Goal: Check status: Check status

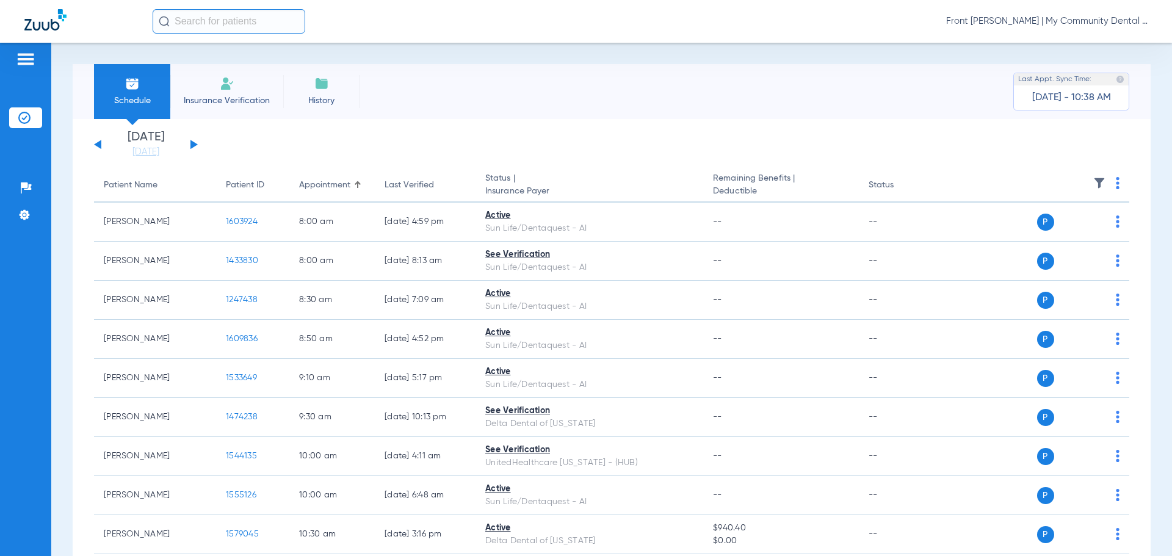
click at [193, 142] on button at bounding box center [193, 144] width 7 height 9
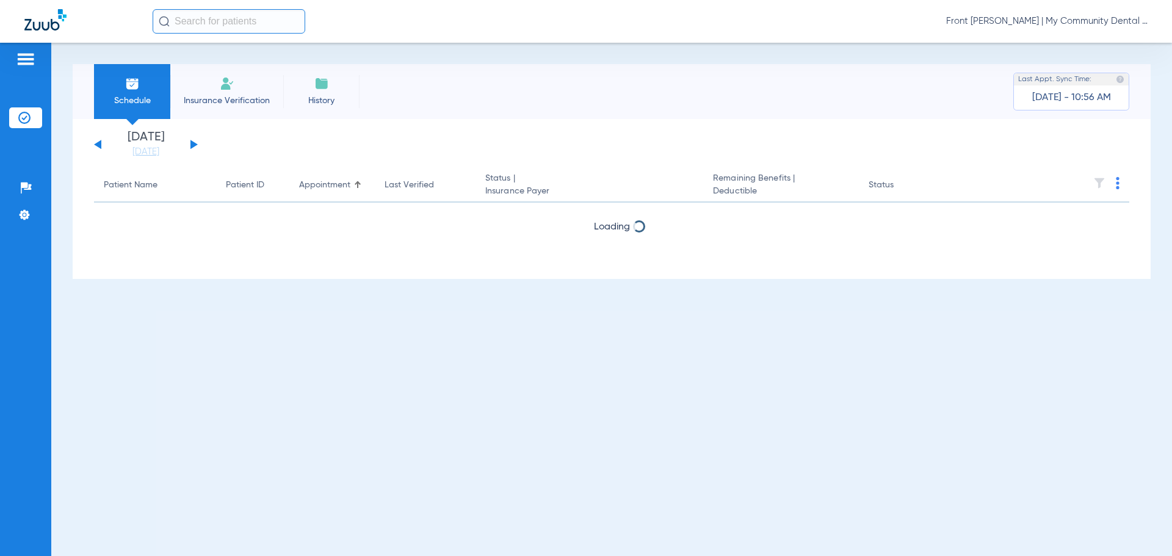
click at [193, 142] on button at bounding box center [193, 144] width 7 height 9
click at [100, 143] on button at bounding box center [97, 144] width 7 height 9
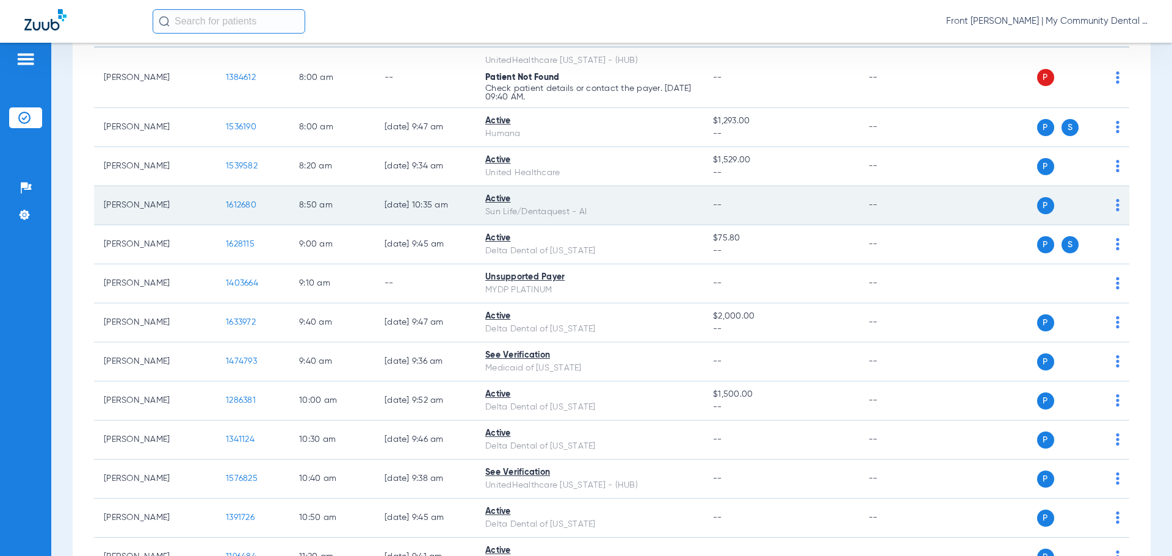
scroll to position [366, 0]
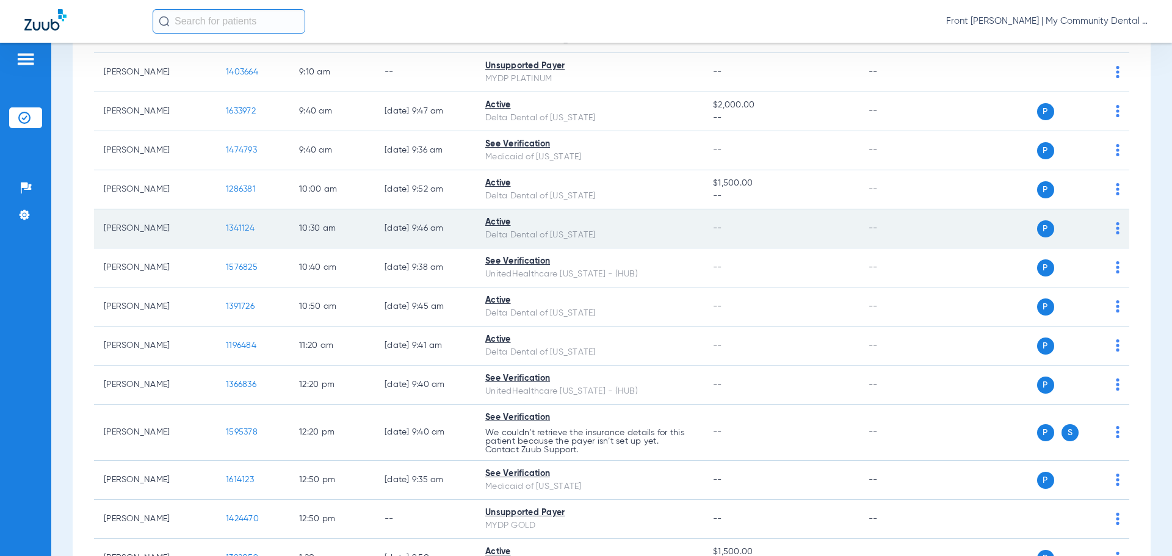
click at [243, 230] on span "1341124" at bounding box center [240, 228] width 29 height 9
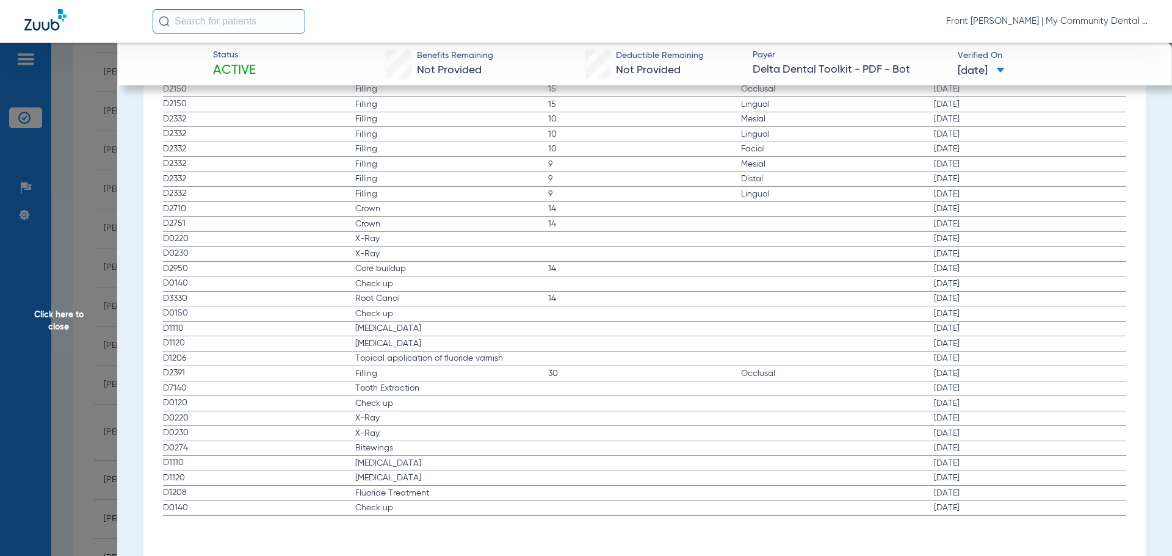
scroll to position [2261, 0]
click at [63, 312] on span "Click here to close" at bounding box center [58, 321] width 117 height 556
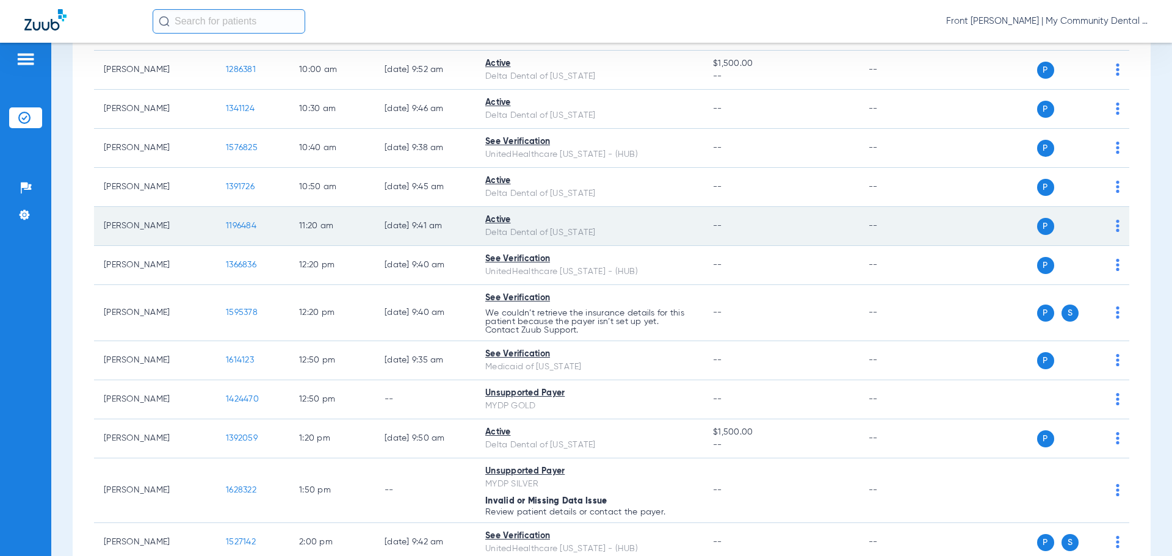
scroll to position [488, 0]
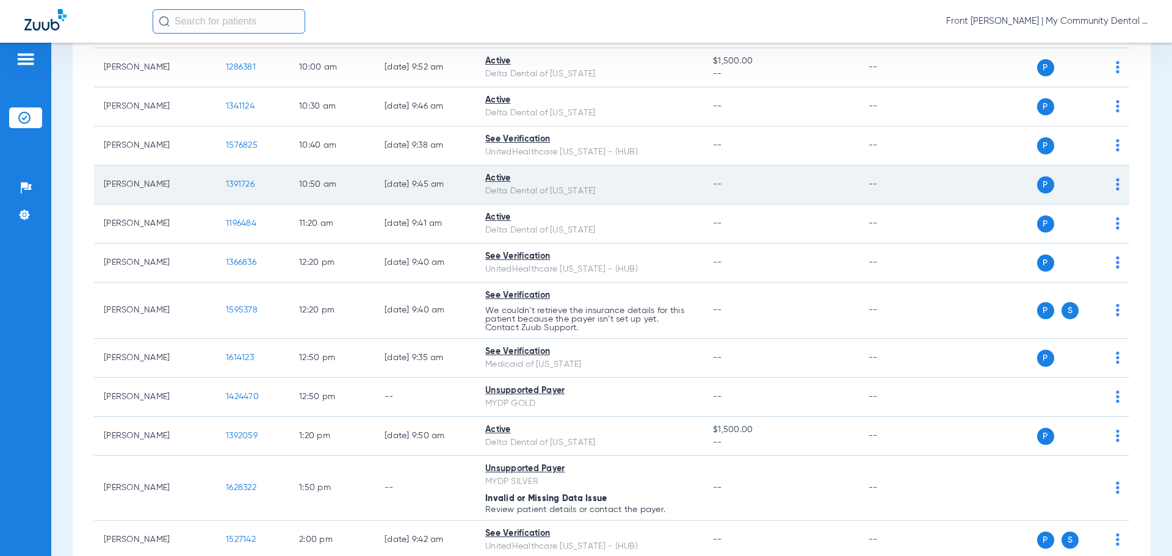
click at [241, 183] on span "1391726" at bounding box center [240, 184] width 29 height 9
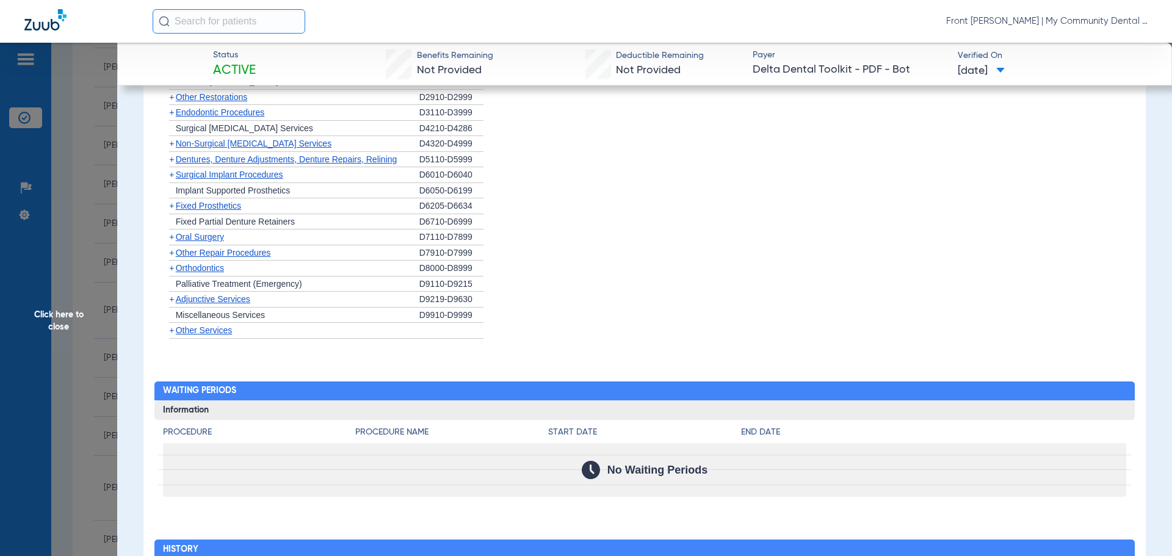
scroll to position [1020, 0]
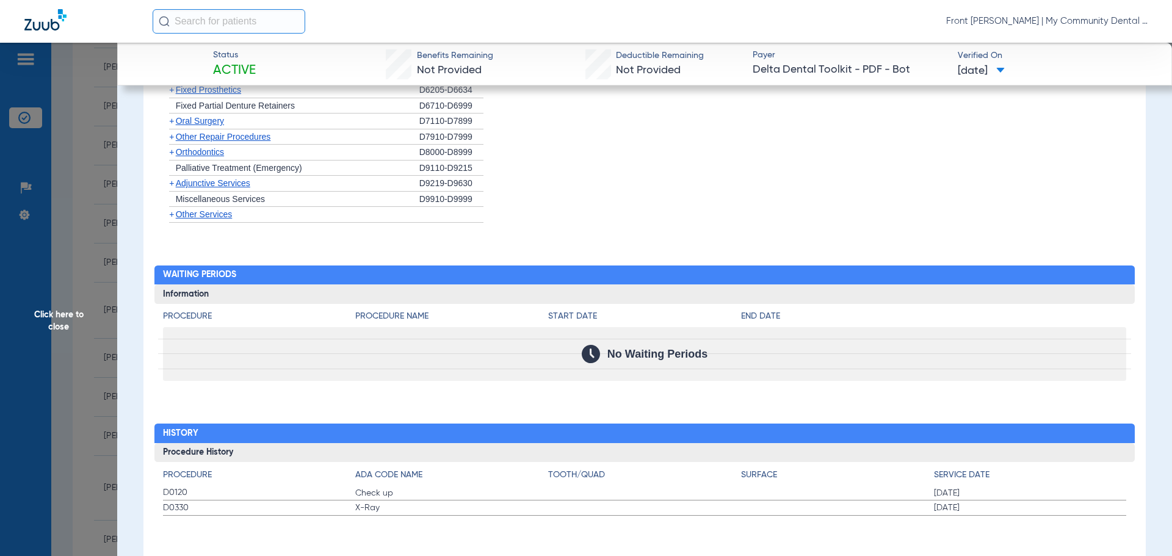
click at [52, 314] on span "Click here to close" at bounding box center [58, 321] width 117 height 556
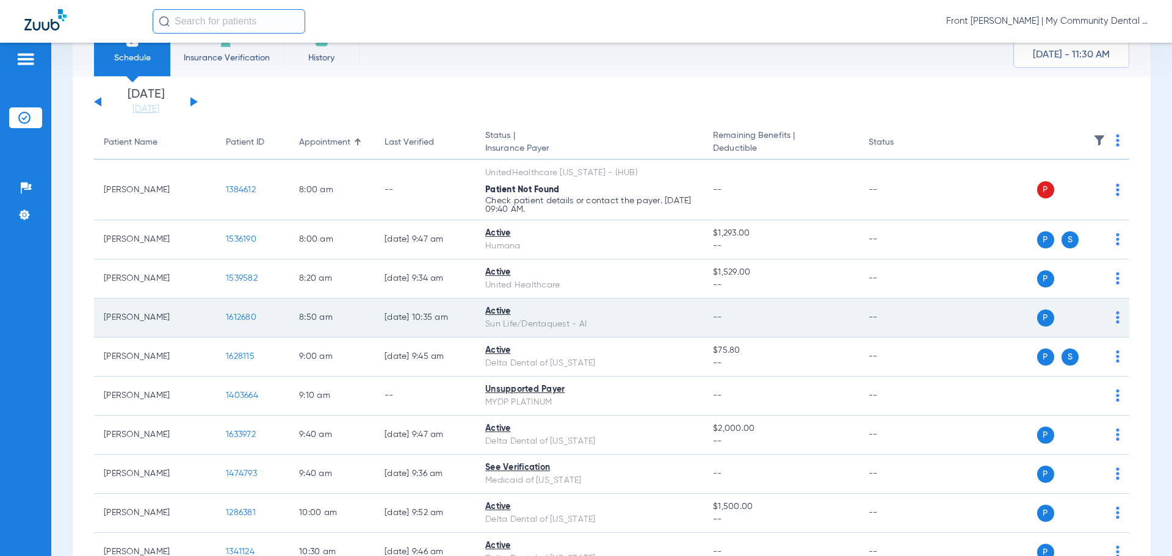
scroll to position [122, 0]
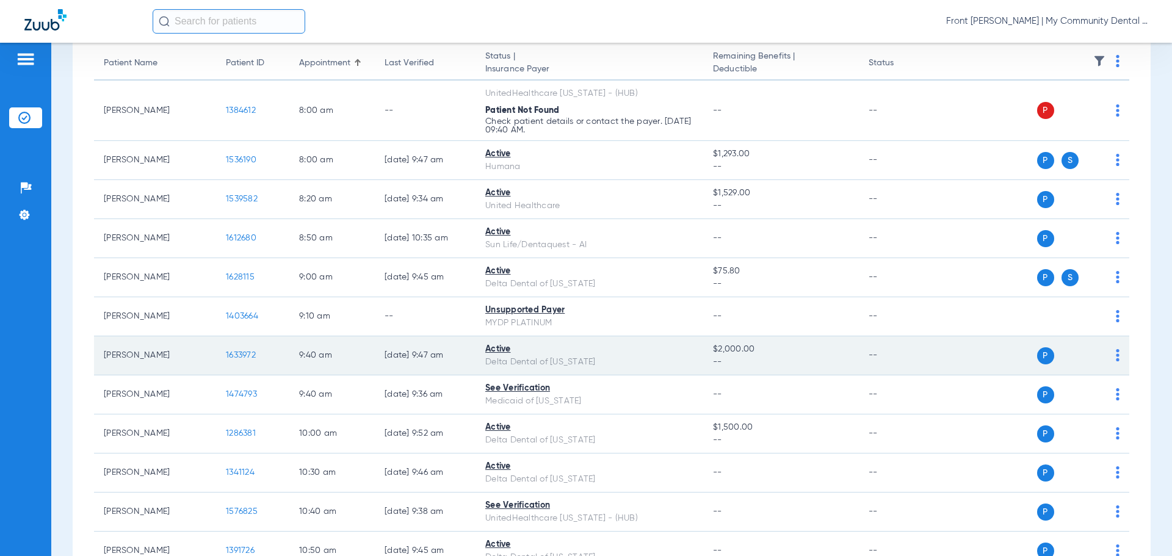
click at [237, 356] on span "1633972" at bounding box center [241, 355] width 30 height 9
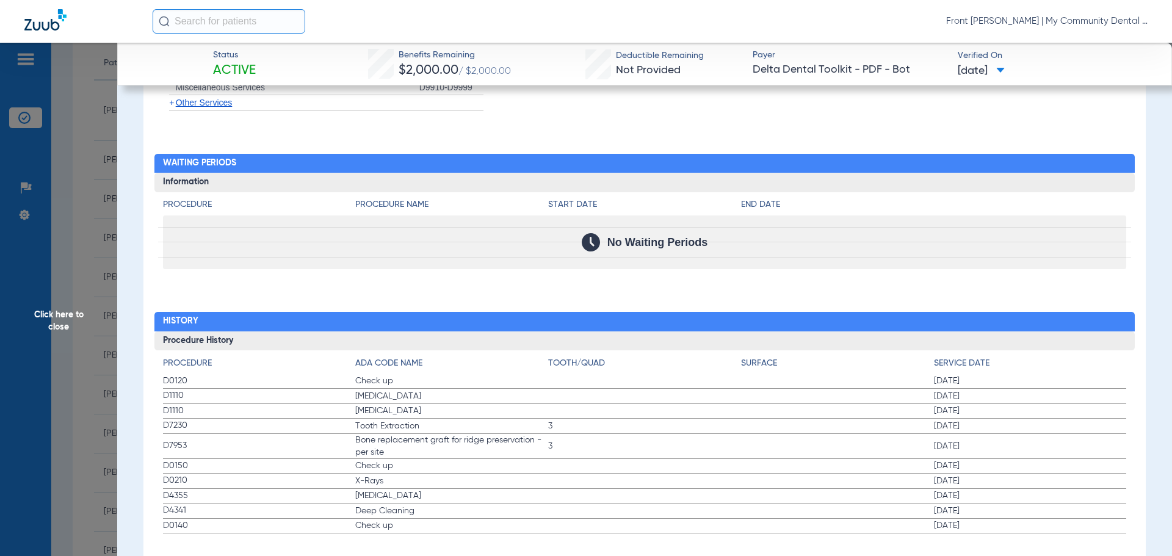
scroll to position [1150, 0]
